Goal: Complete application form

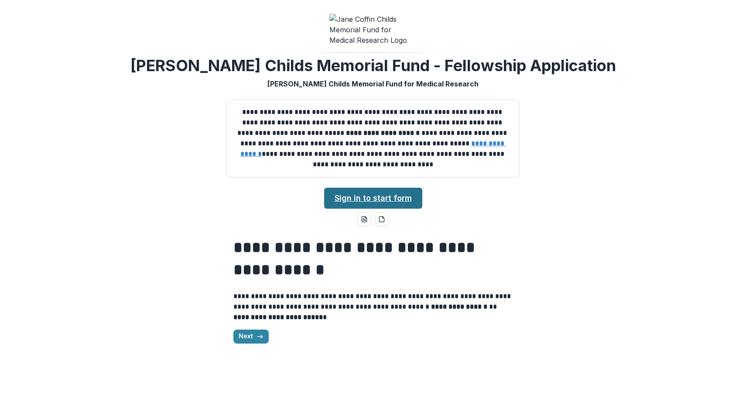
click at [364, 187] on link "Sign in to start form" at bounding box center [373, 197] width 98 height 21
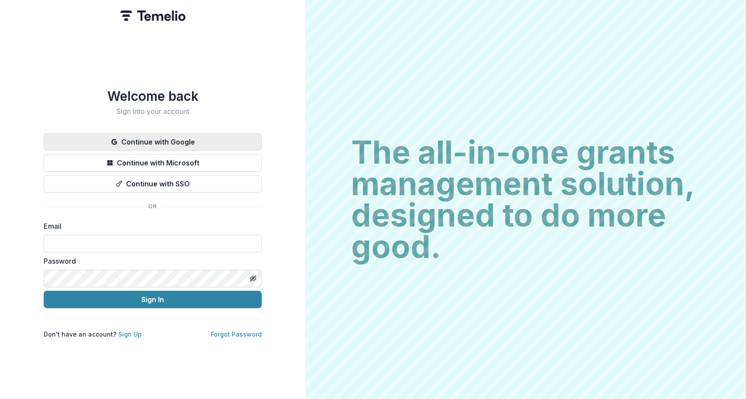
click at [187, 138] on button "Continue with Google" at bounding box center [153, 141] width 218 height 17
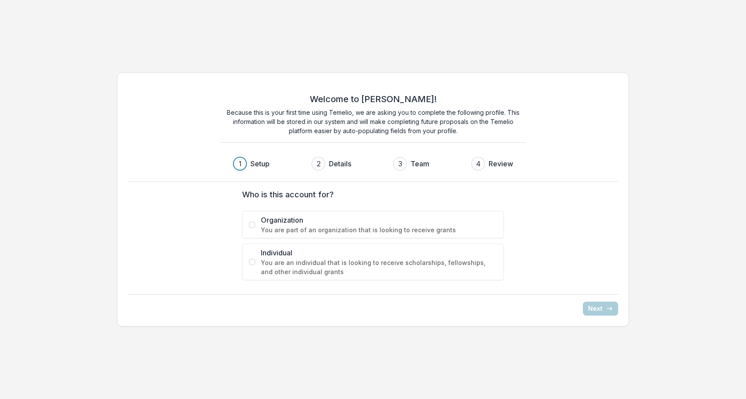
click at [271, 254] on span "Individual" at bounding box center [379, 252] width 236 height 10
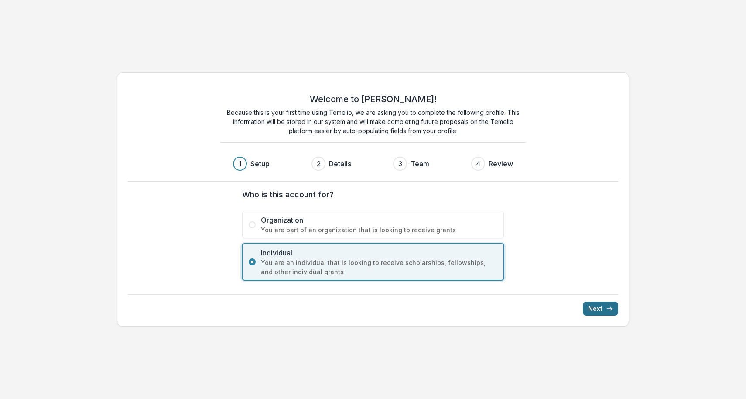
click at [594, 307] on button "Next" at bounding box center [599, 308] width 35 height 14
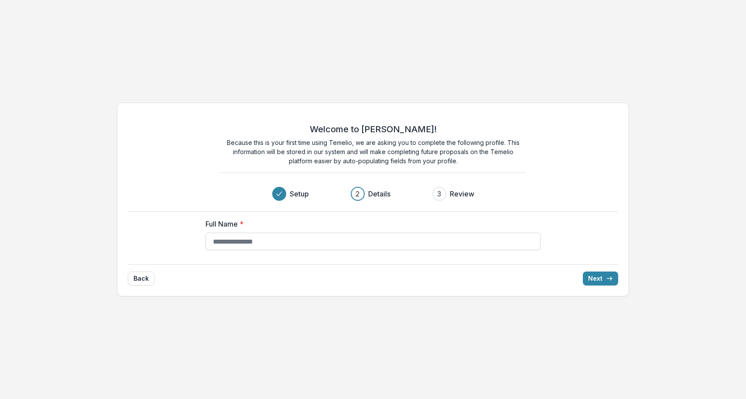
click at [305, 244] on input "Full Name *" at bounding box center [372, 240] width 335 height 17
click at [268, 242] on input "**********" at bounding box center [372, 240] width 335 height 17
type input "**********"
click at [615, 275] on button "Next" at bounding box center [599, 278] width 35 height 14
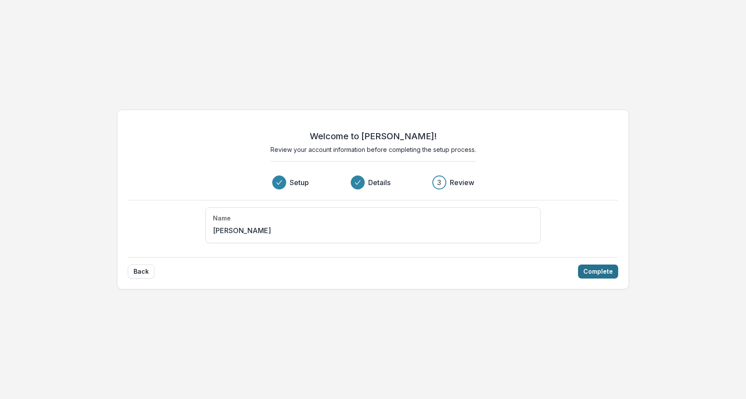
click at [601, 272] on button "Complete" at bounding box center [598, 271] width 40 height 14
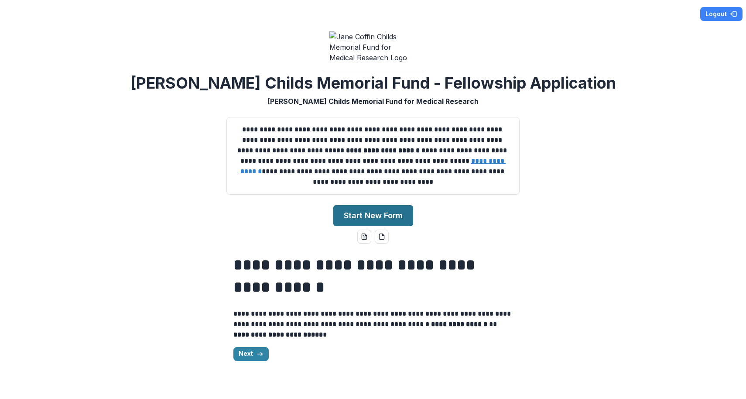
click at [353, 224] on button "Start New Form" at bounding box center [373, 215] width 80 height 21
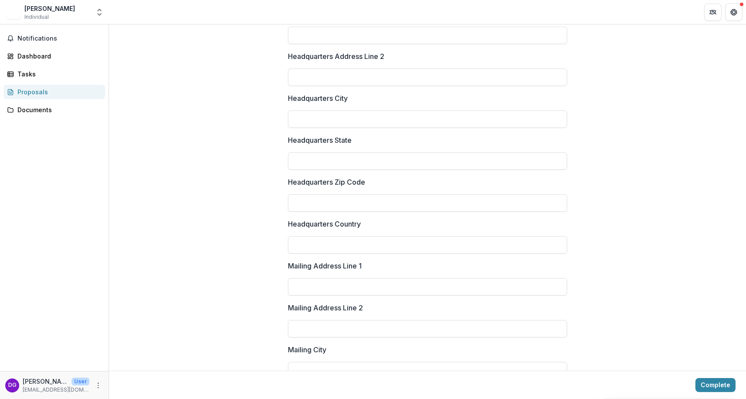
scroll to position [1141, 0]
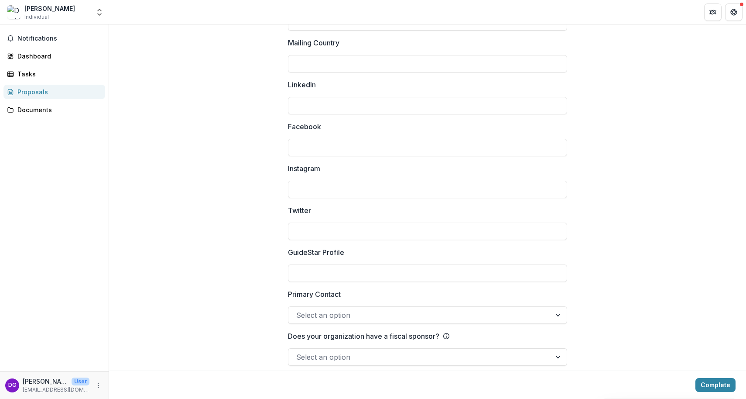
click at [58, 90] on div "Proposals" at bounding box center [57, 91] width 81 height 9
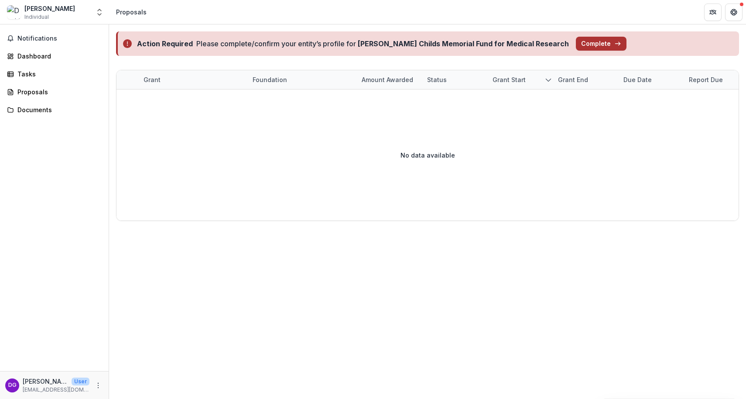
click at [576, 43] on button "Complete" at bounding box center [601, 44] width 51 height 14
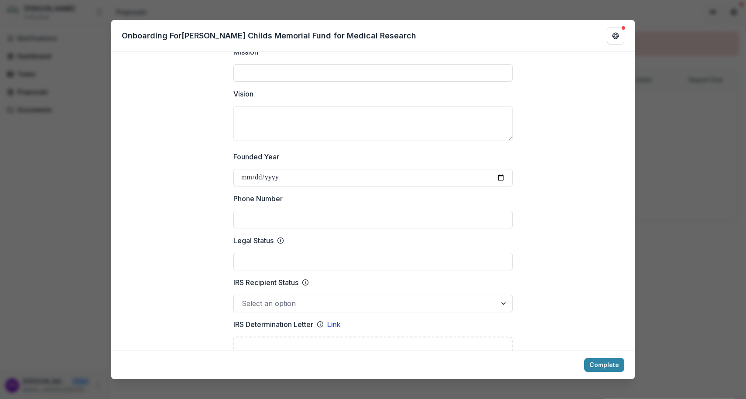
scroll to position [258, 0]
click at [278, 178] on input "Founded Year" at bounding box center [372, 176] width 279 height 17
click at [245, 176] on input "Founded Year" at bounding box center [372, 176] width 279 height 17
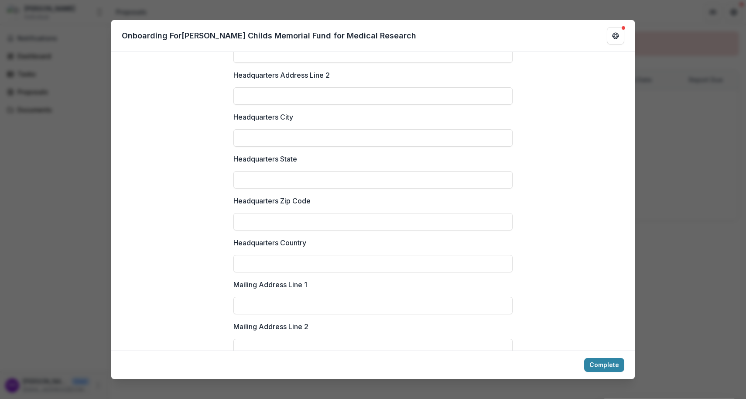
scroll to position [1161, 0]
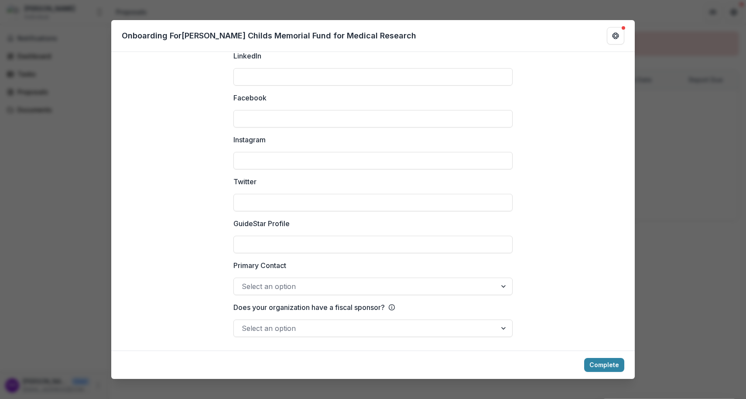
click at [676, 337] on div "**********" at bounding box center [373, 199] width 746 height 399
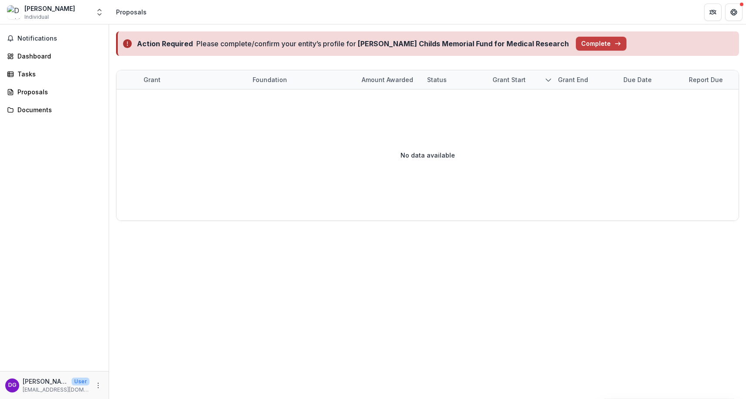
click at [51, 7] on div "David Gonzalez-Martinez" at bounding box center [49, 8] width 51 height 9
click at [36, 34] on button "Notifications" at bounding box center [54, 38] width 102 height 14
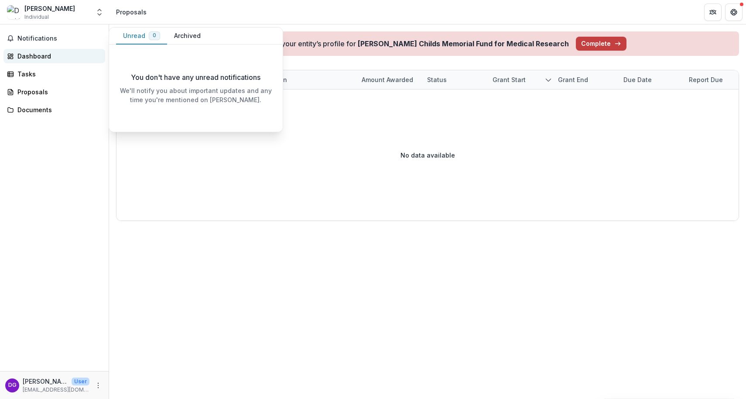
click at [35, 52] on div "Dashboard" at bounding box center [57, 55] width 81 height 9
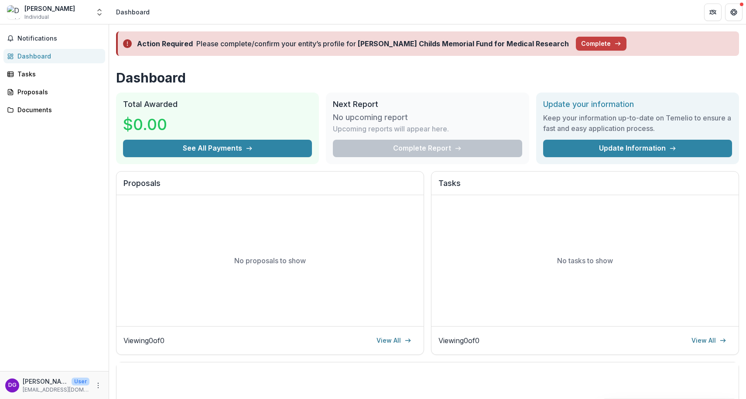
click at [33, 66] on div "Notifications Dashboard Tasks Proposals Documents" at bounding box center [54, 197] width 109 height 346
click at [32, 75] on div "Tasks" at bounding box center [57, 73] width 81 height 9
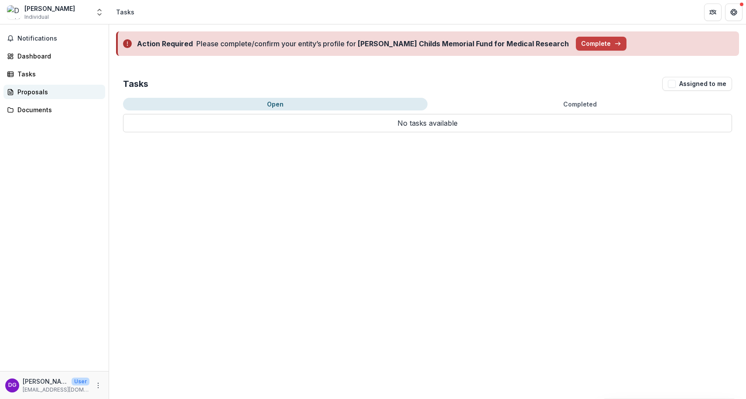
click at [32, 90] on div "Proposals" at bounding box center [57, 91] width 81 height 9
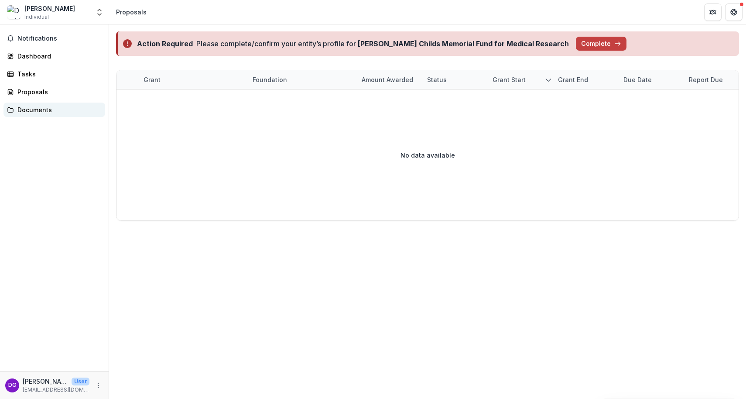
click at [32, 113] on div "Documents" at bounding box center [57, 109] width 81 height 9
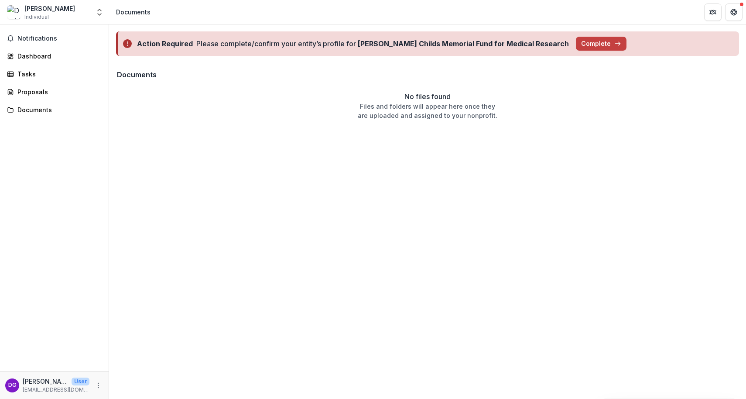
click at [49, 45] on div "Notifications Dashboard Tasks Proposals Documents" at bounding box center [54, 197] width 109 height 346
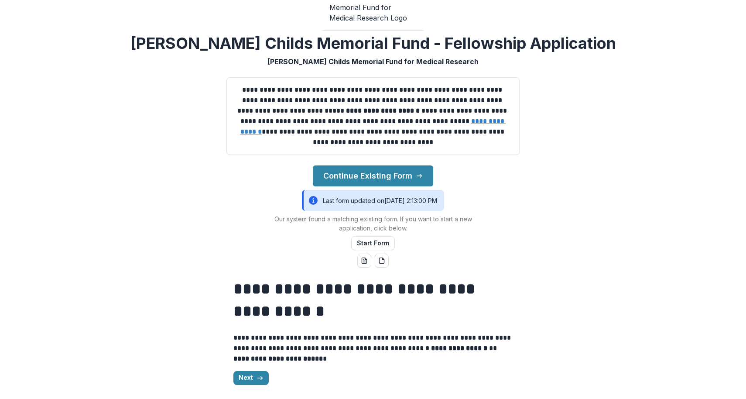
scroll to position [44, 0]
click at [253, 375] on button "Next" at bounding box center [250, 378] width 35 height 14
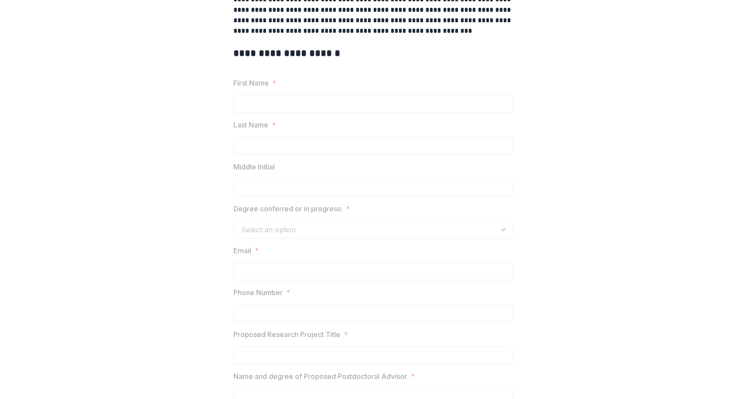
scroll to position [355, 0]
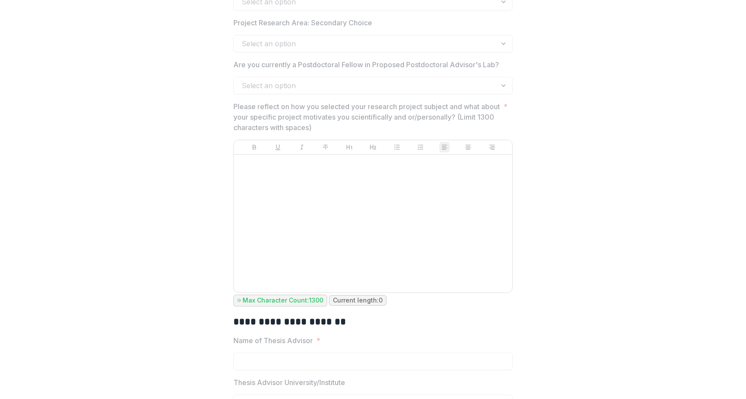
click at [276, 196] on div at bounding box center [372, 223] width 271 height 131
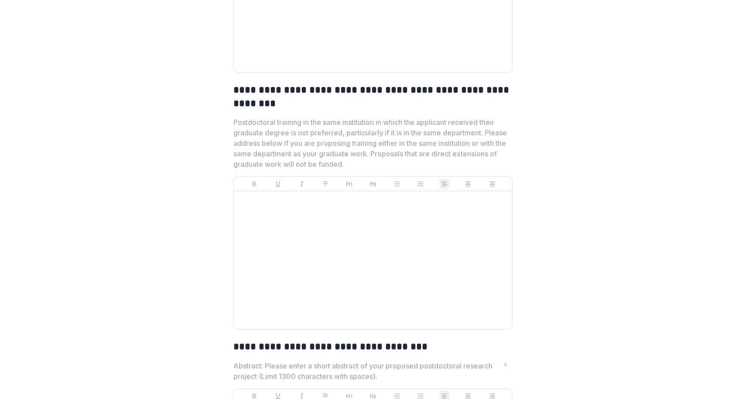
scroll to position [3271, 0]
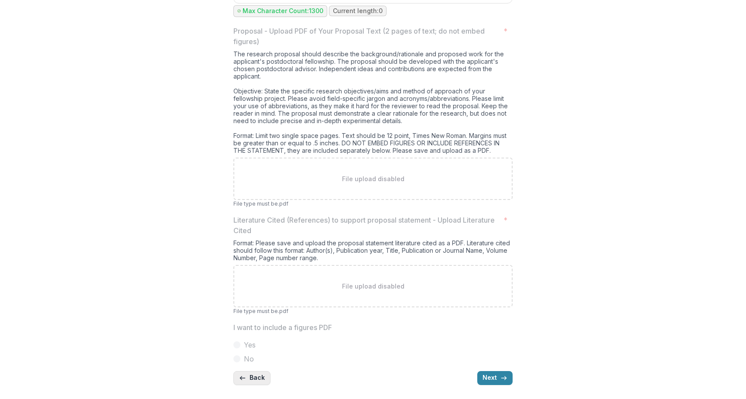
click at [252, 376] on button "Back" at bounding box center [251, 378] width 37 height 14
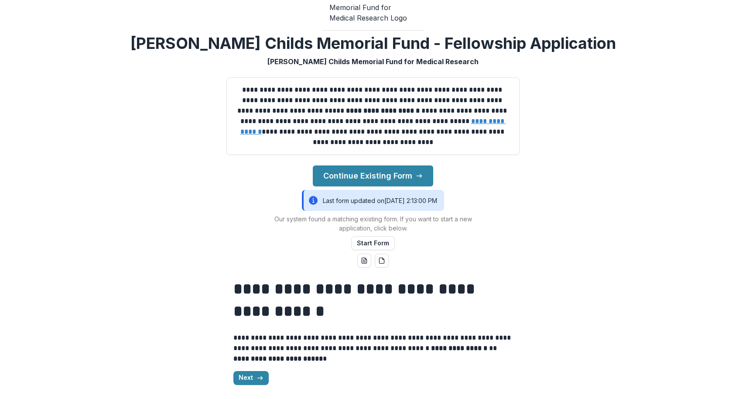
scroll to position [0, 0]
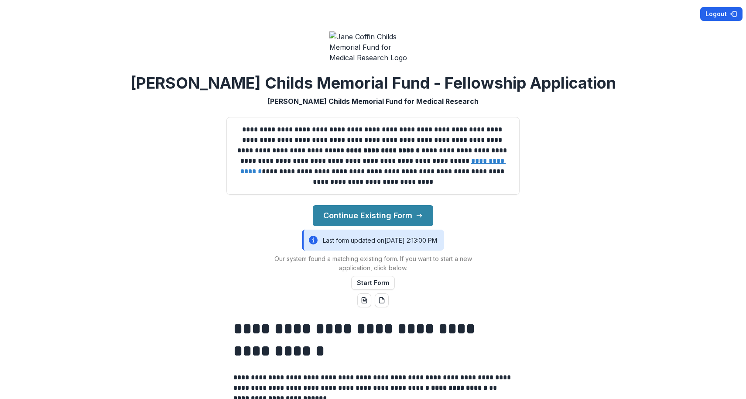
click at [717, 15] on button "Logout" at bounding box center [721, 14] width 42 height 14
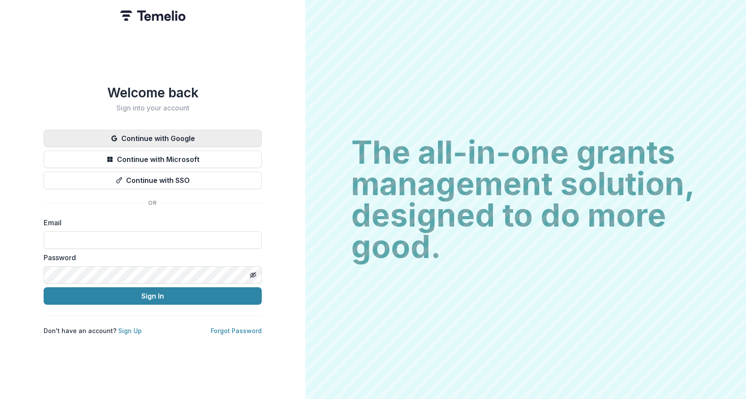
click at [146, 138] on button "Continue with Google" at bounding box center [153, 137] width 218 height 17
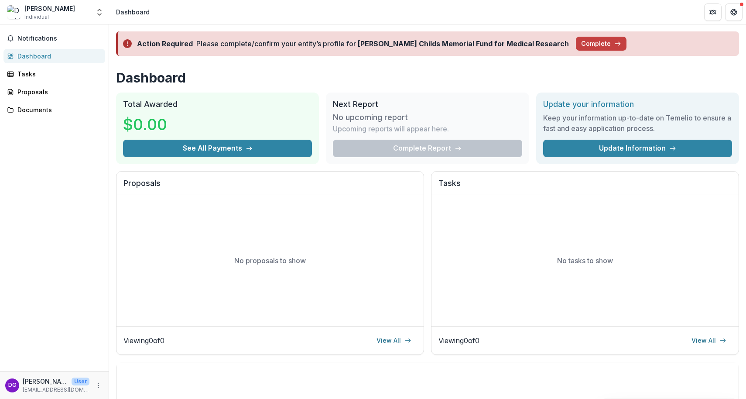
click at [51, 12] on div "[PERSON_NAME]" at bounding box center [49, 8] width 51 height 9
click at [48, 10] on div "[PERSON_NAME]" at bounding box center [49, 8] width 51 height 9
click at [15, 13] on img at bounding box center [14, 12] width 14 height 14
click at [17, 39] on span "Notifications" at bounding box center [59, 38] width 84 height 7
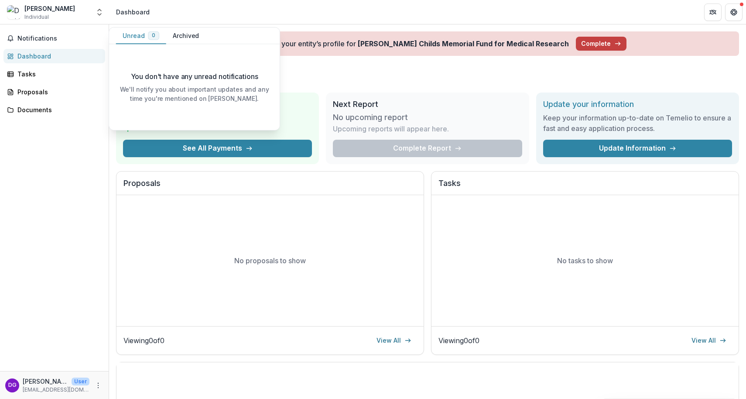
click at [20, 9] on img at bounding box center [14, 12] width 14 height 14
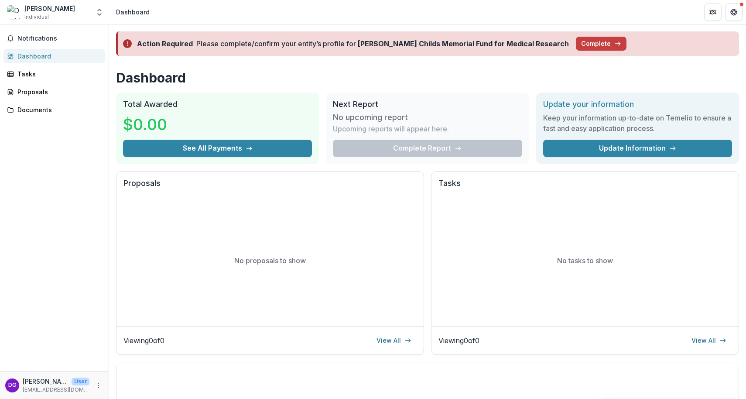
click at [61, 380] on p "[PERSON_NAME]" at bounding box center [45, 380] width 45 height 9
click at [41, 379] on p "[PERSON_NAME]" at bounding box center [45, 380] width 45 height 9
click at [100, 383] on icon "More" at bounding box center [98, 384] width 7 height 7
click at [142, 367] on link "Settings" at bounding box center [155, 366] width 93 height 14
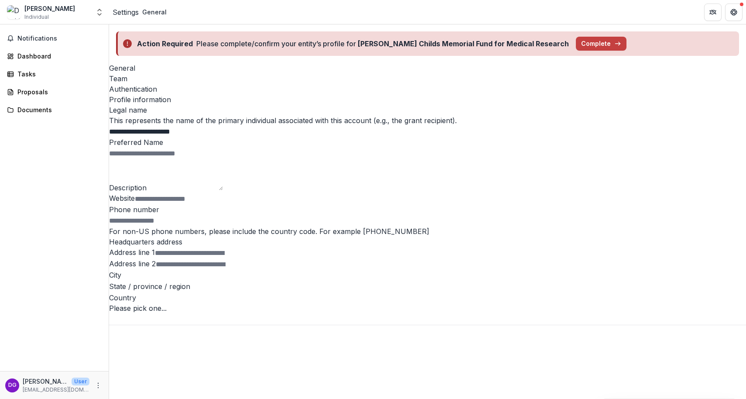
click at [158, 73] on div "Team" at bounding box center [427, 78] width 637 height 10
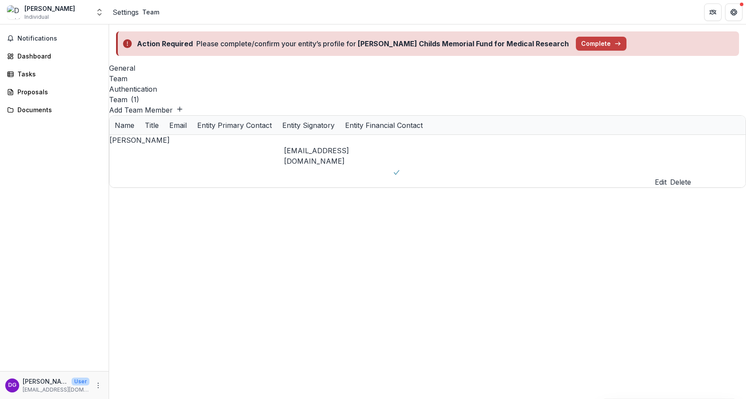
click at [217, 84] on div "Authentication" at bounding box center [427, 89] width 637 height 10
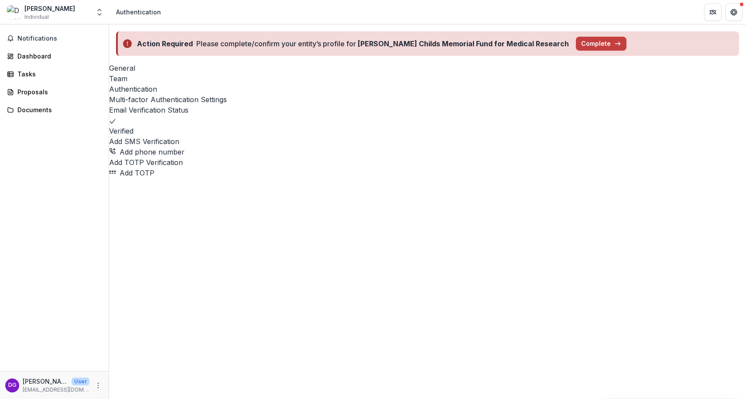
click at [165, 73] on div "Team" at bounding box center [427, 78] width 637 height 10
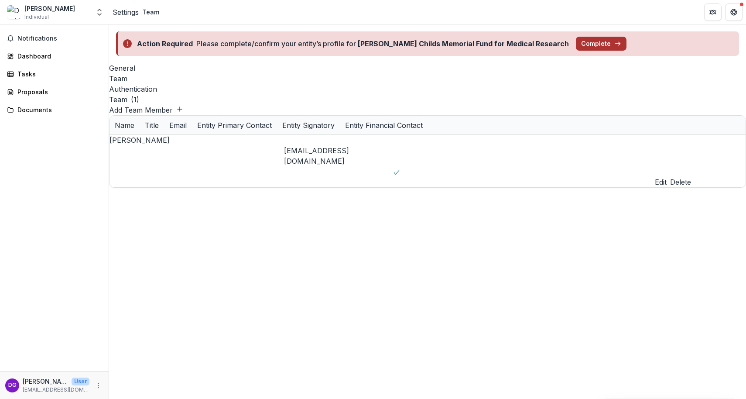
click at [615, 44] on line "button" at bounding box center [617, 44] width 5 height 0
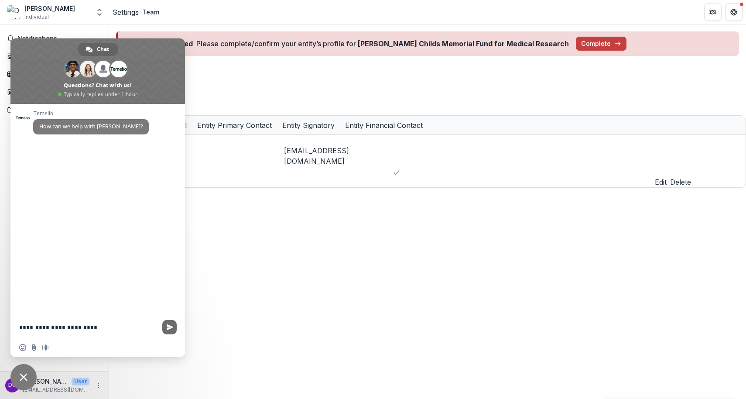
type textarea "**********"
click at [170, 328] on span "Send" at bounding box center [170, 327] width 7 height 7
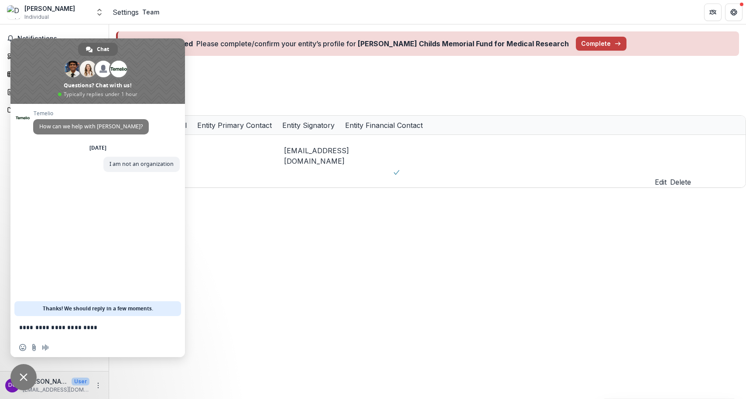
scroll to position [1161, 0]
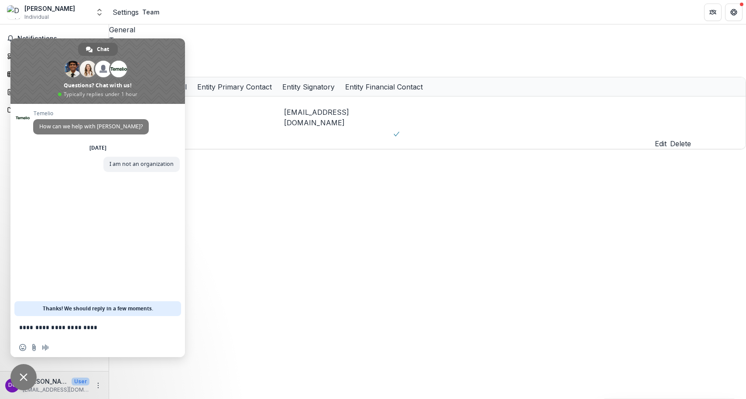
click at [313, 171] on div "General Team Authentication Team ( 1 ) Add Team Member Name Title Email Entity …" at bounding box center [427, 211] width 637 height 374
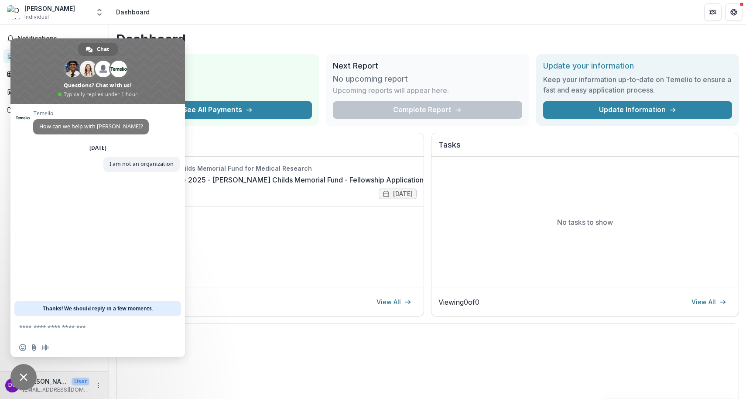
click at [21, 375] on span "Close chat" at bounding box center [24, 377] width 8 height 8
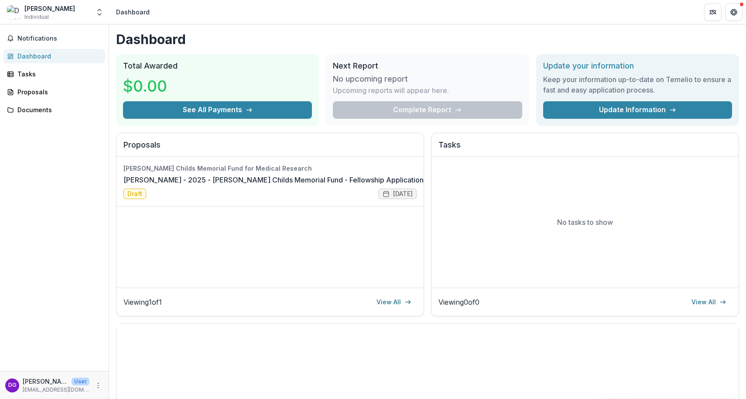
scroll to position [0, 0]
click at [145, 184] on link "David Gonzalez-Martinez - 2025 - Jane Coffin Childs Memorial Fund - Fellowship …" at bounding box center [273, 179] width 300 height 10
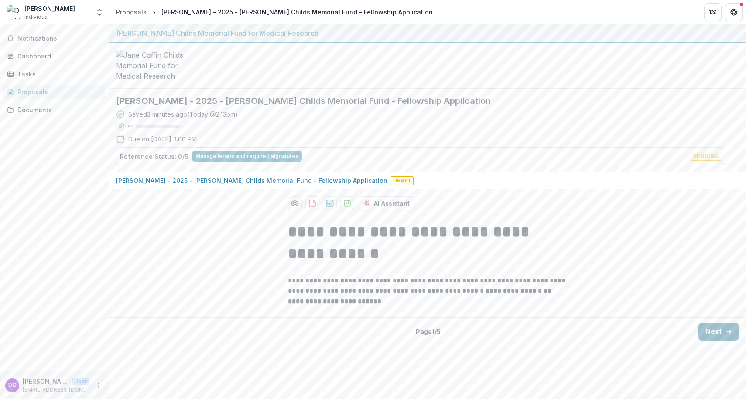
click at [717, 340] on button "Next" at bounding box center [718, 331] width 41 height 17
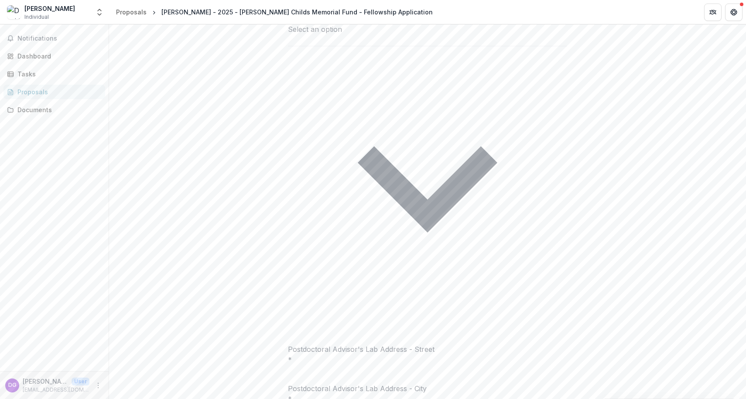
scroll to position [819, 0]
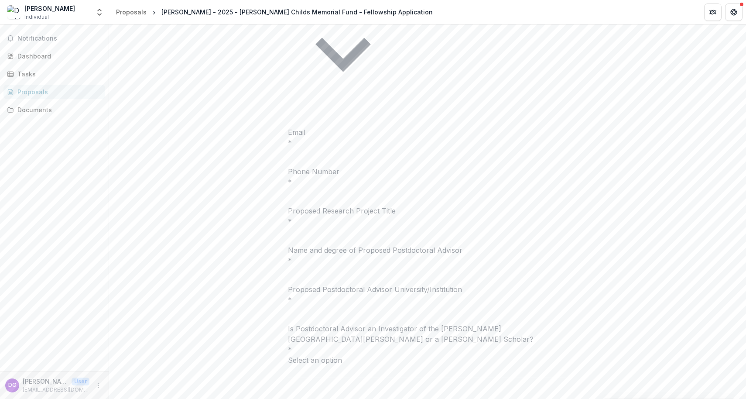
scroll to position [643, 0]
